Goal: Task Accomplishment & Management: Manage account settings

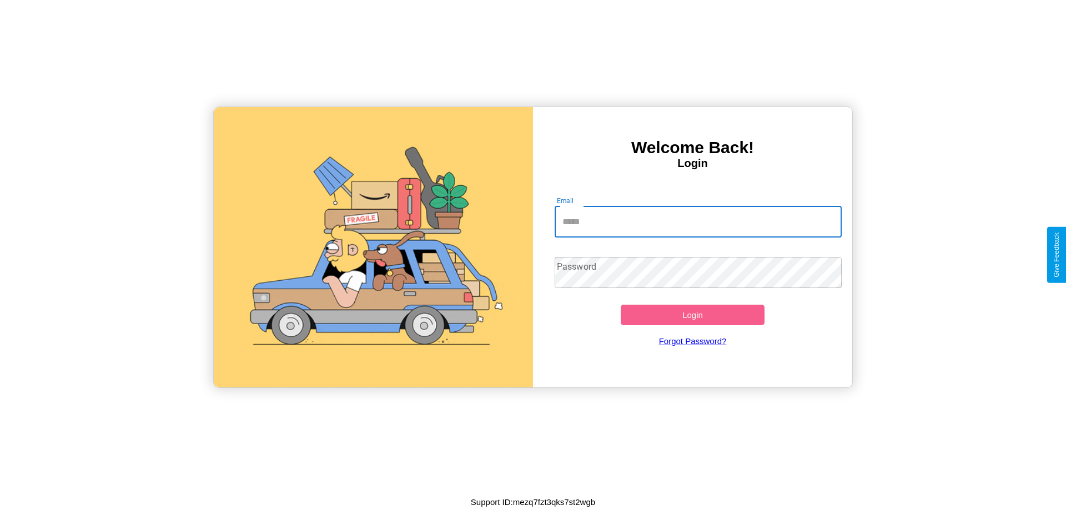
click at [698, 221] on input "Email" at bounding box center [697, 221] width 287 height 31
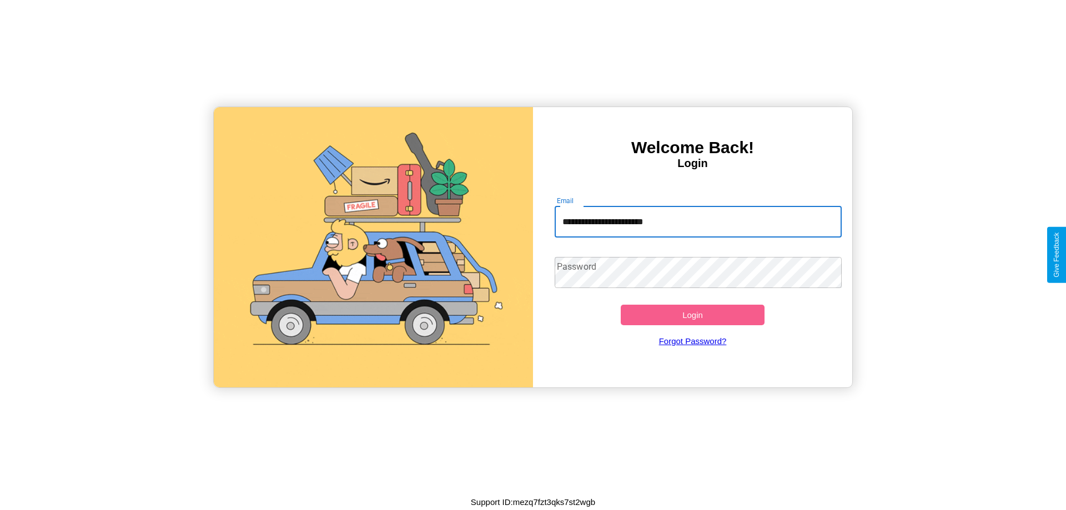
type input "**********"
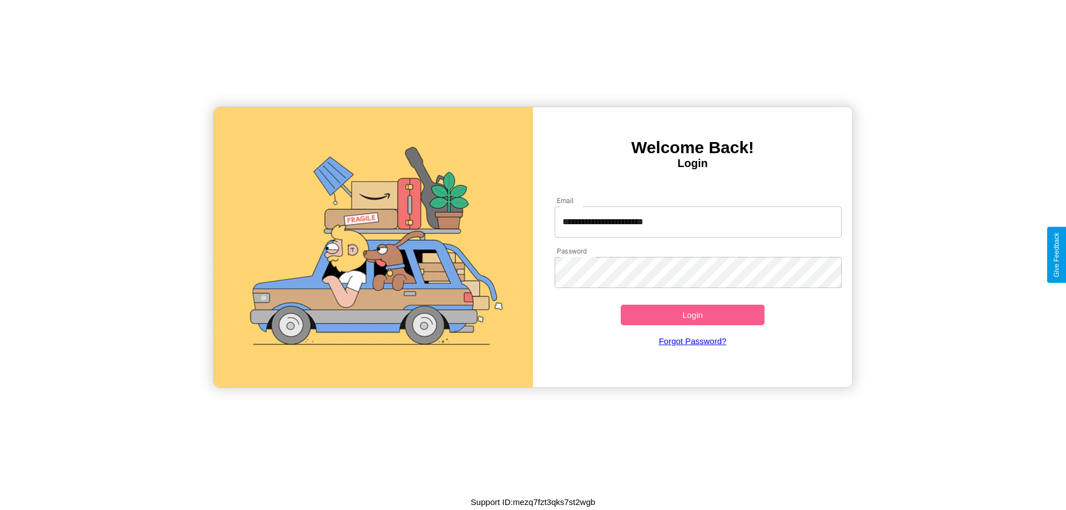
click at [692, 315] on button "Login" at bounding box center [692, 315] width 144 height 21
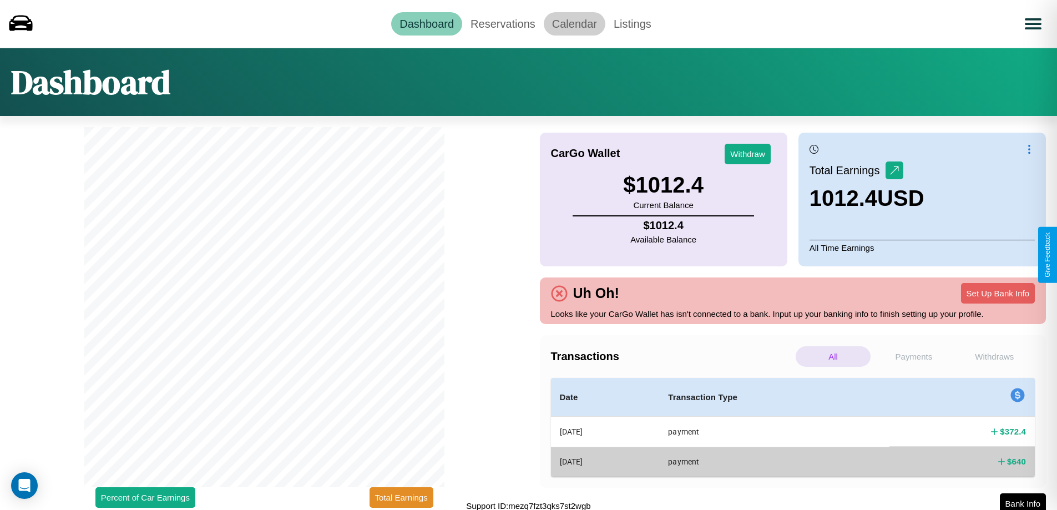
click at [574, 23] on link "Calendar" at bounding box center [575, 23] width 62 height 23
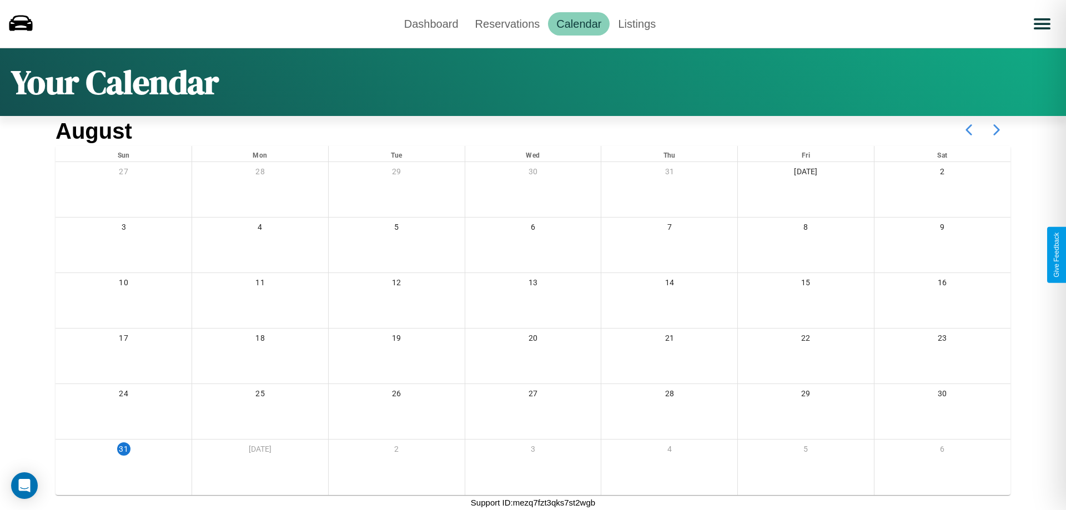
click at [996, 130] on icon at bounding box center [996, 130] width 28 height 28
click at [507, 23] on link "Reservations" at bounding box center [508, 23] width 82 height 23
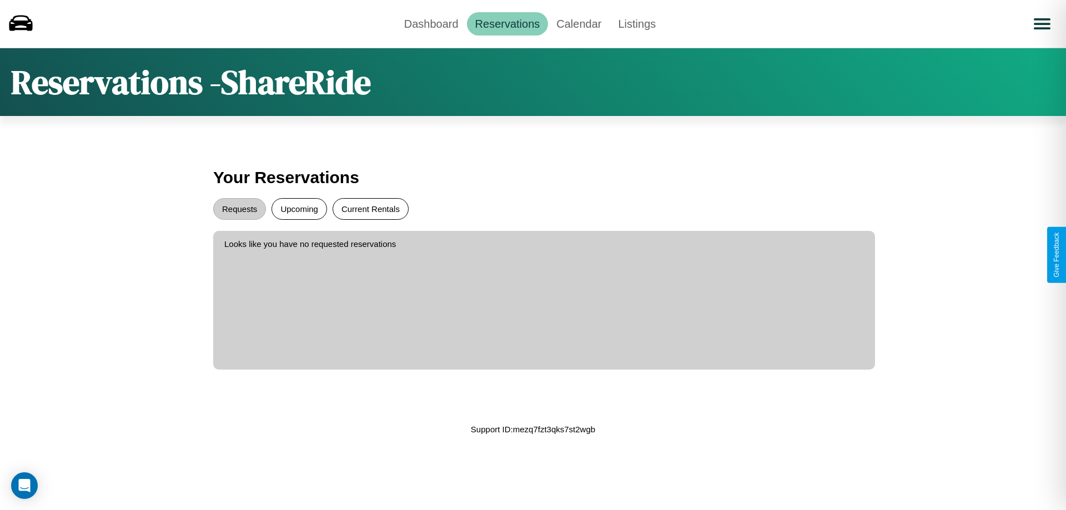
click at [370, 209] on button "Current Rentals" at bounding box center [370, 209] width 76 height 22
click at [239, 209] on button "Requests" at bounding box center [239, 209] width 53 height 22
click at [299, 209] on button "Upcoming" at bounding box center [298, 209] width 55 height 22
click at [431, 23] on link "Dashboard" at bounding box center [431, 23] width 71 height 23
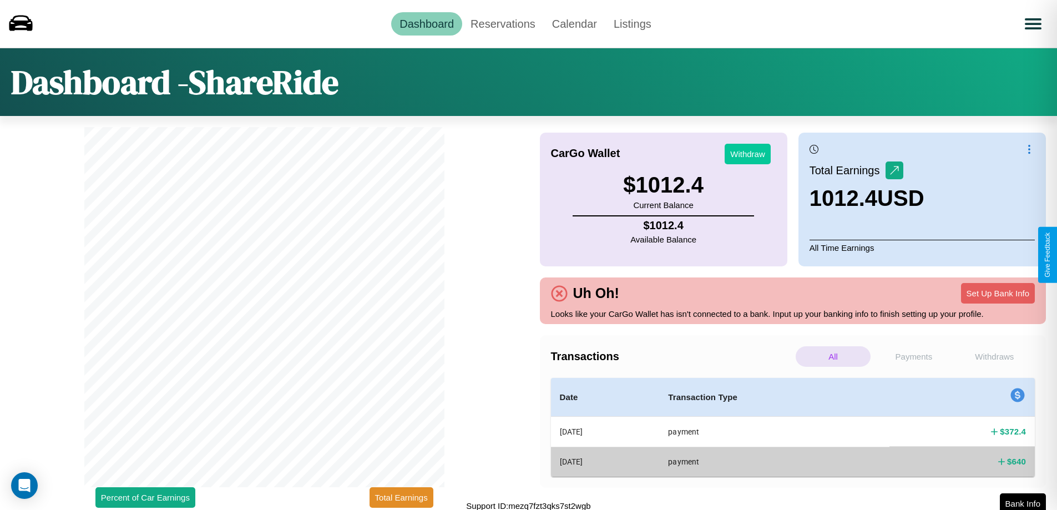
click at [748, 154] on button "Withdraw" at bounding box center [748, 154] width 46 height 21
